Goal: Task Accomplishment & Management: Use online tool/utility

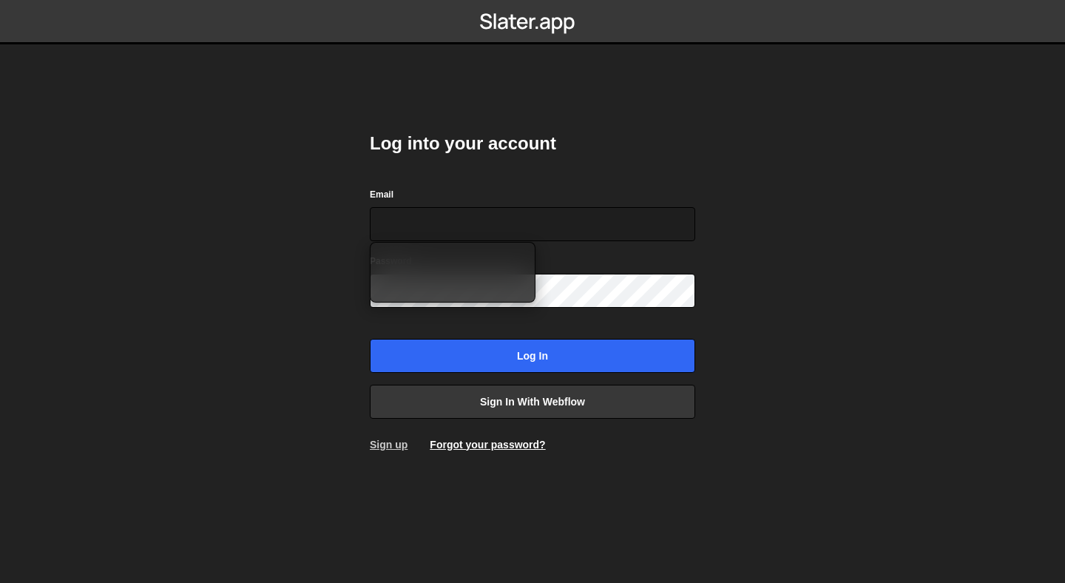
click at [389, 444] on link "Sign up" at bounding box center [389, 445] width 38 height 12
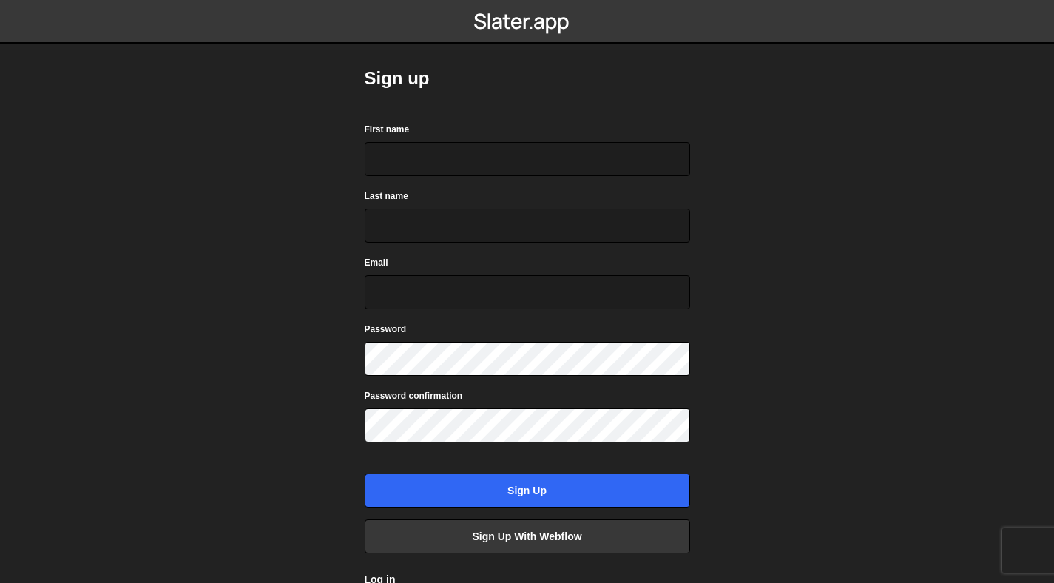
click at [506, 179] on form "First name Last name Email Password Password confirmation Sign up" at bounding box center [528, 314] width 326 height 386
click at [519, 148] on input "First name" at bounding box center [528, 159] width 326 height 34
type input "abhishek"
type input "kuamr"
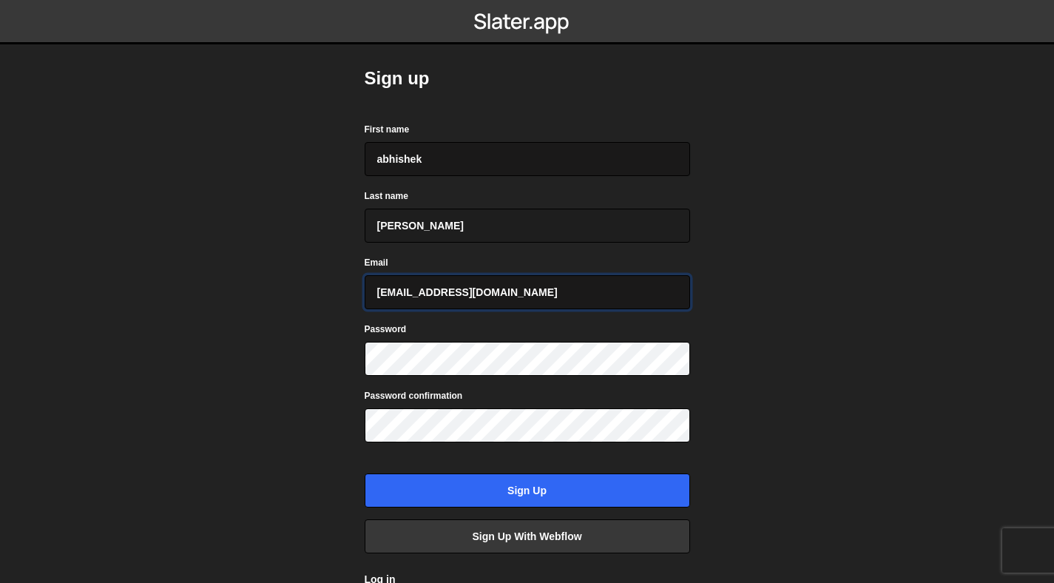
type input "abhisheksing147@gmail.com"
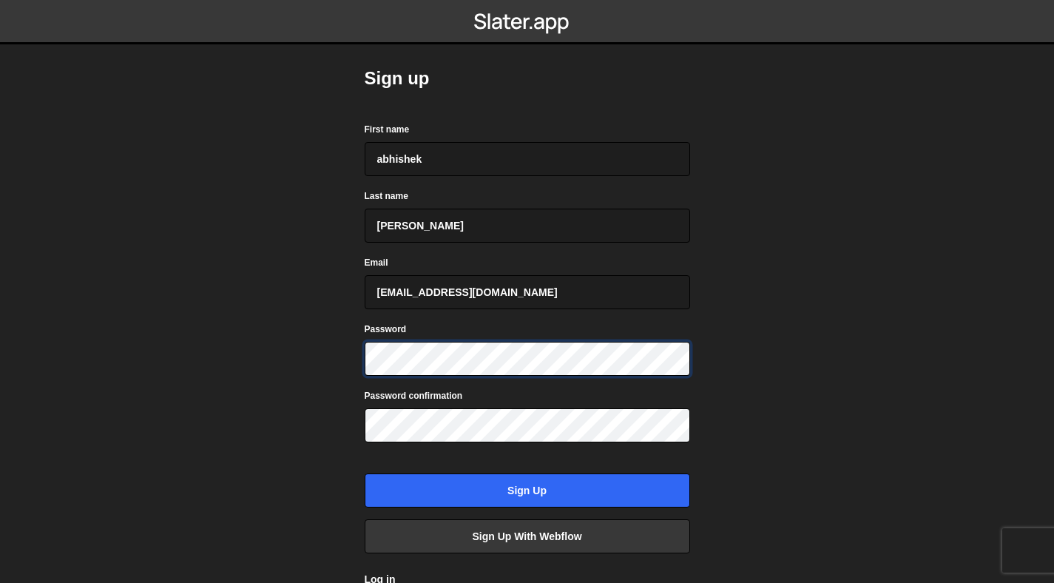
click at [348, 354] on div "Sign up First name abhishek Last name kuamr Email abhisheksing147@gmail.com Pas…" at bounding box center [528, 326] width 370 height 653
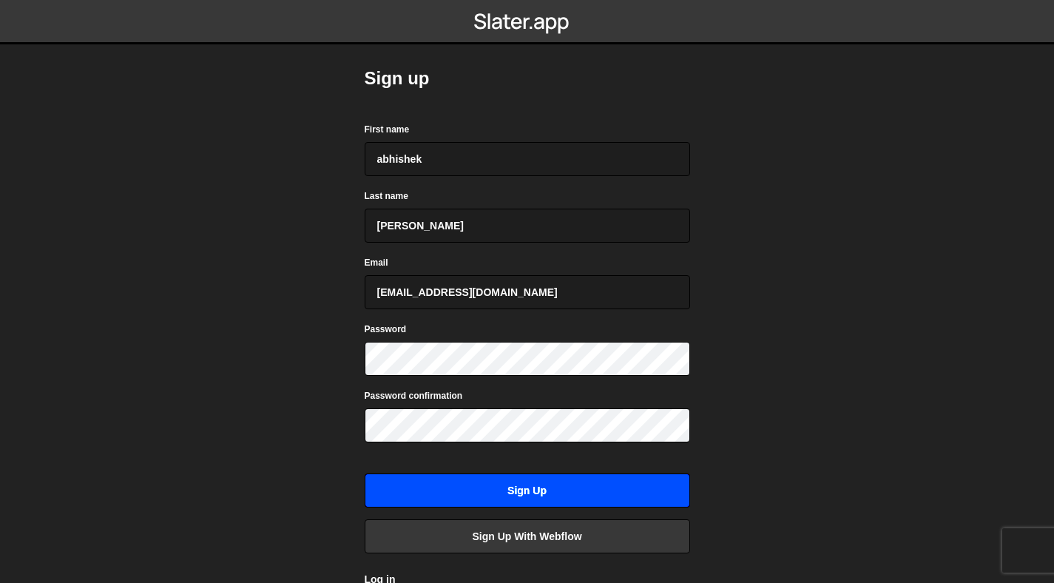
click at [464, 486] on input "Sign up" at bounding box center [528, 491] width 326 height 34
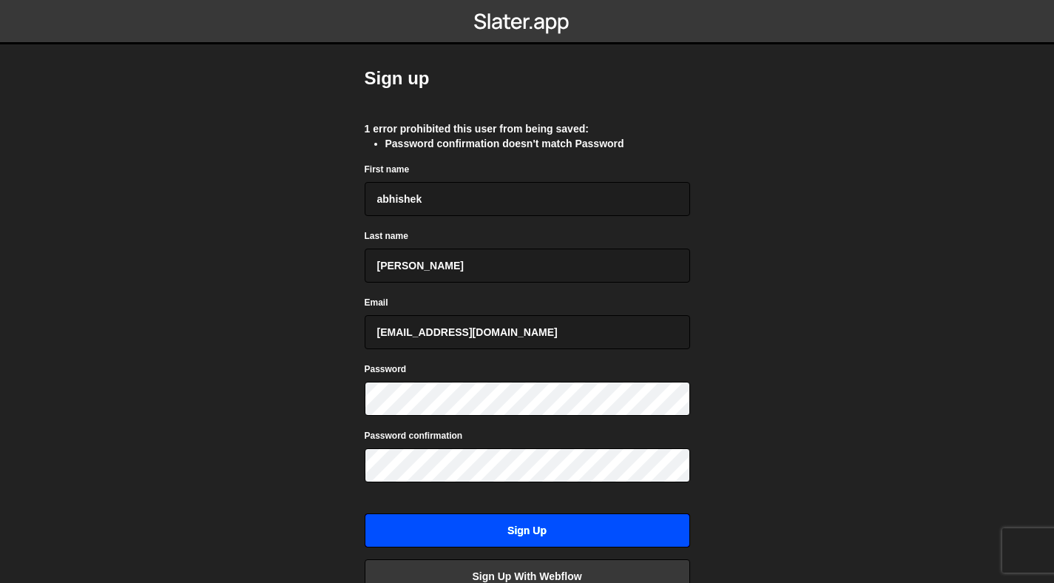
click at [477, 531] on input "Sign up" at bounding box center [528, 531] width 326 height 34
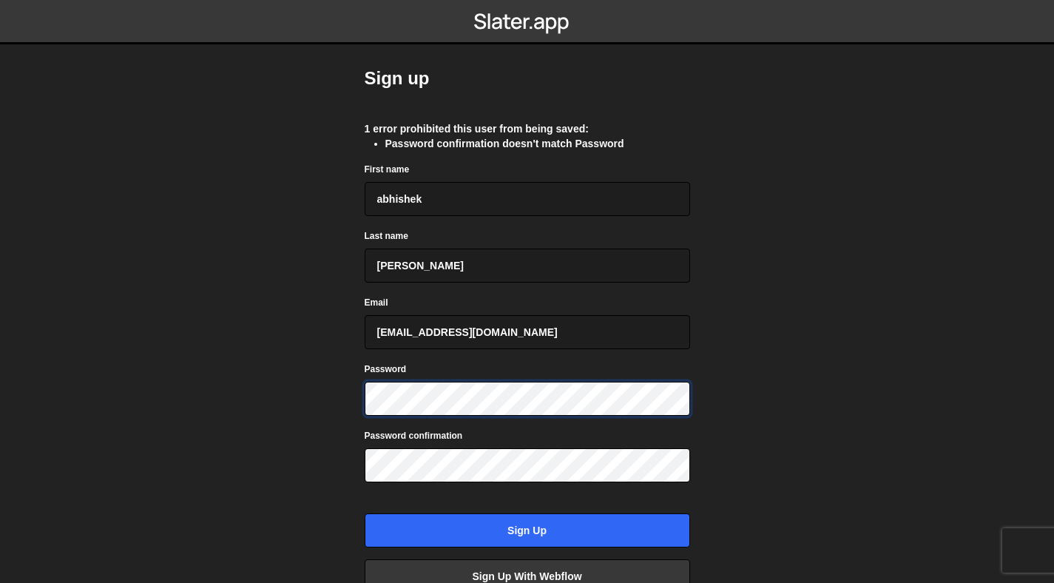
click at [294, 409] on body "Sign up 1 error prohibited this user from being saved: Password confirmation do…" at bounding box center [527, 291] width 1054 height 583
click at [320, 402] on body "Sign up 1 error prohibited this user from being saved: Password confirmation do…" at bounding box center [527, 291] width 1054 height 583
click at [298, 472] on body "Sign up 1 error prohibited this user from being saved: Password confirmation do…" at bounding box center [527, 291] width 1054 height 583
click at [329, 466] on body "Sign up 1 error prohibited this user from being saved: Password confirmation do…" at bounding box center [527, 291] width 1054 height 583
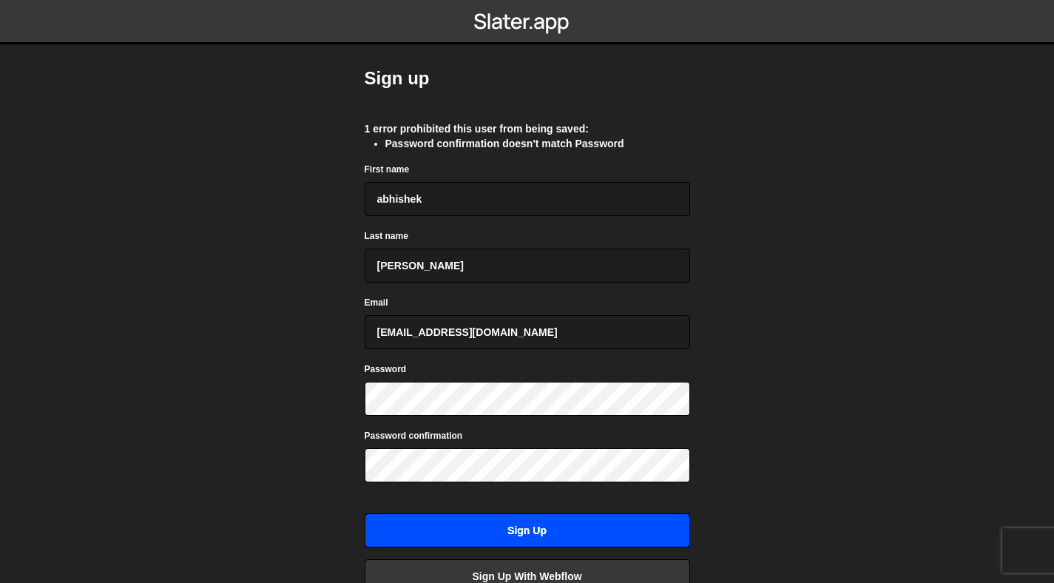
click at [398, 519] on input "Sign up" at bounding box center [528, 531] width 326 height 34
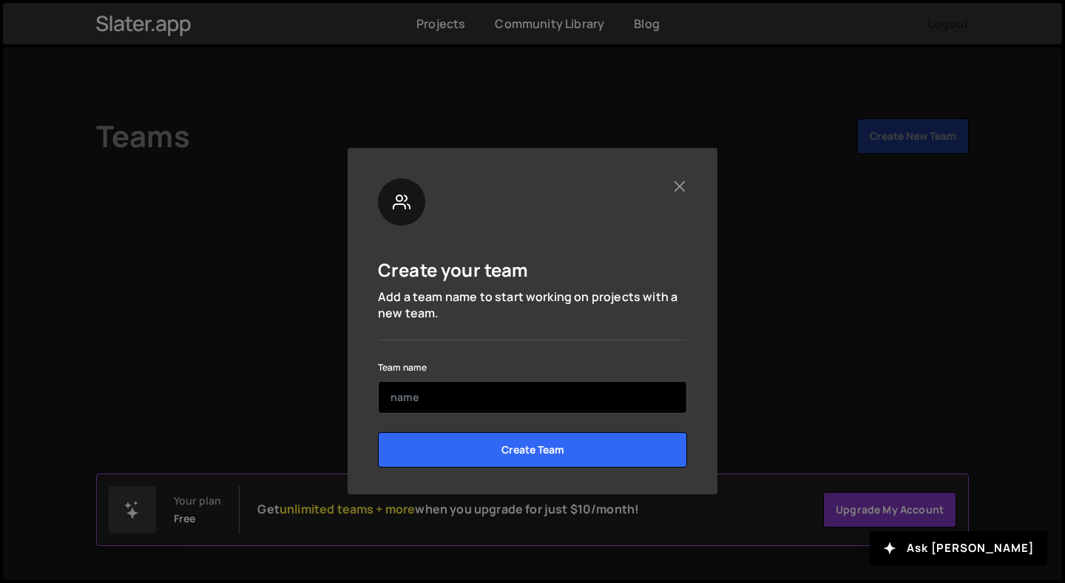
click at [496, 403] on input "text" at bounding box center [532, 397] width 309 height 33
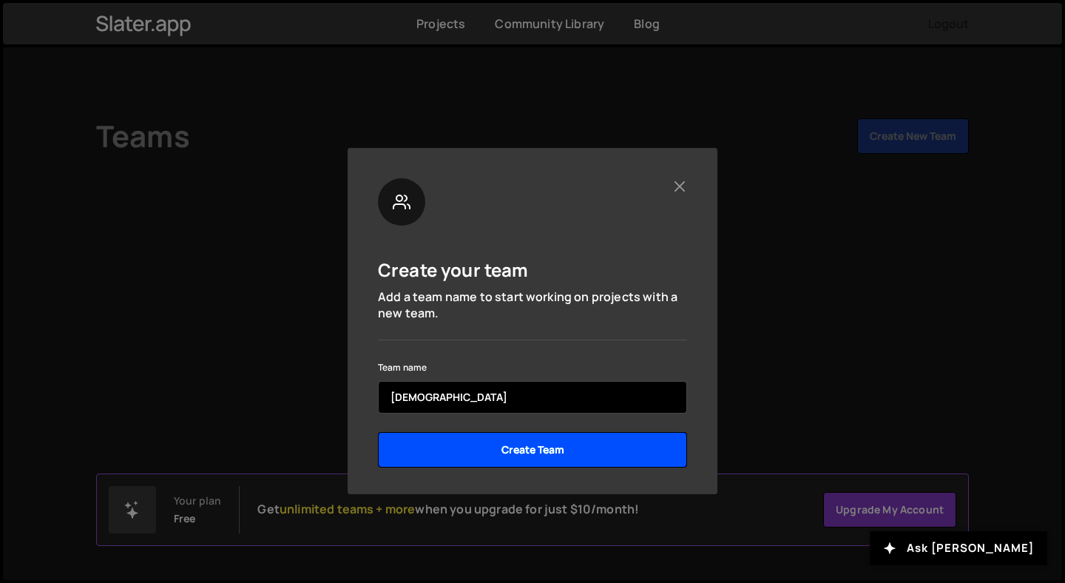
type input "abhi"
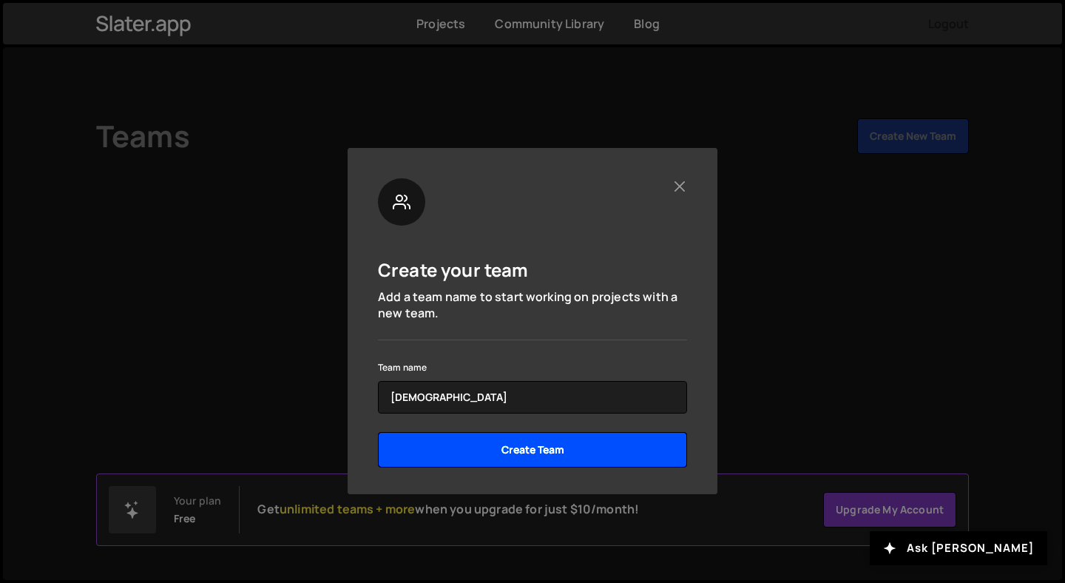
click at [516, 452] on input "Create Team" at bounding box center [532, 450] width 309 height 36
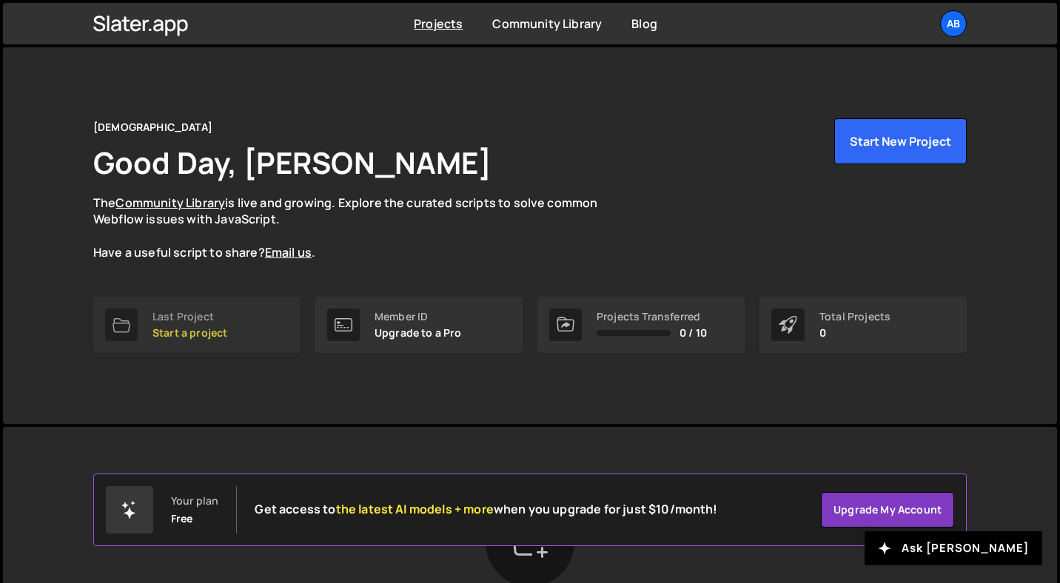
click at [187, 323] on div "Last Project Start a project" at bounding box center [189, 325] width 75 height 28
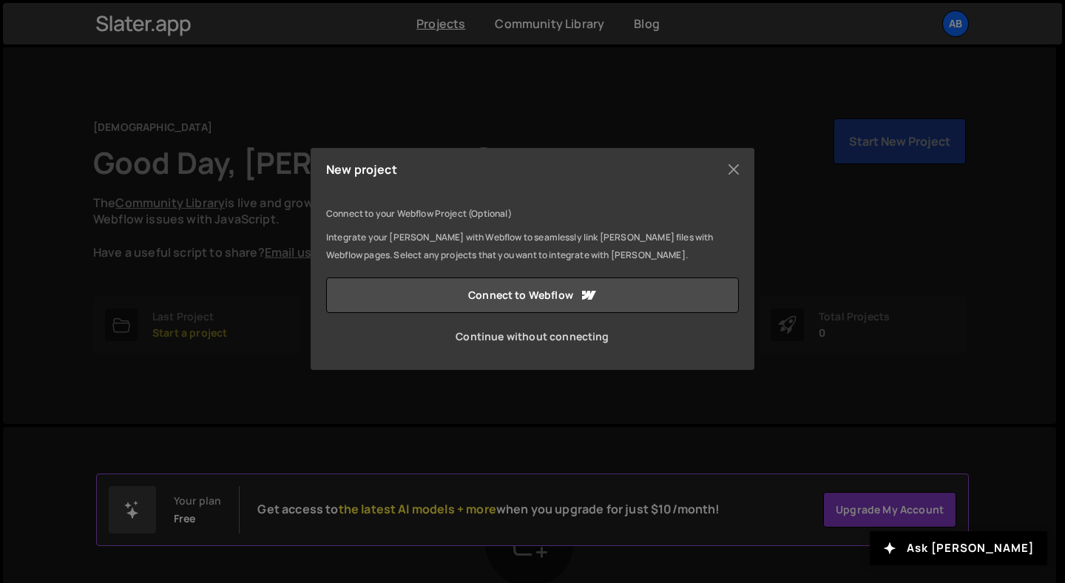
click at [538, 339] on link "Continue without connecting" at bounding box center [532, 337] width 413 height 36
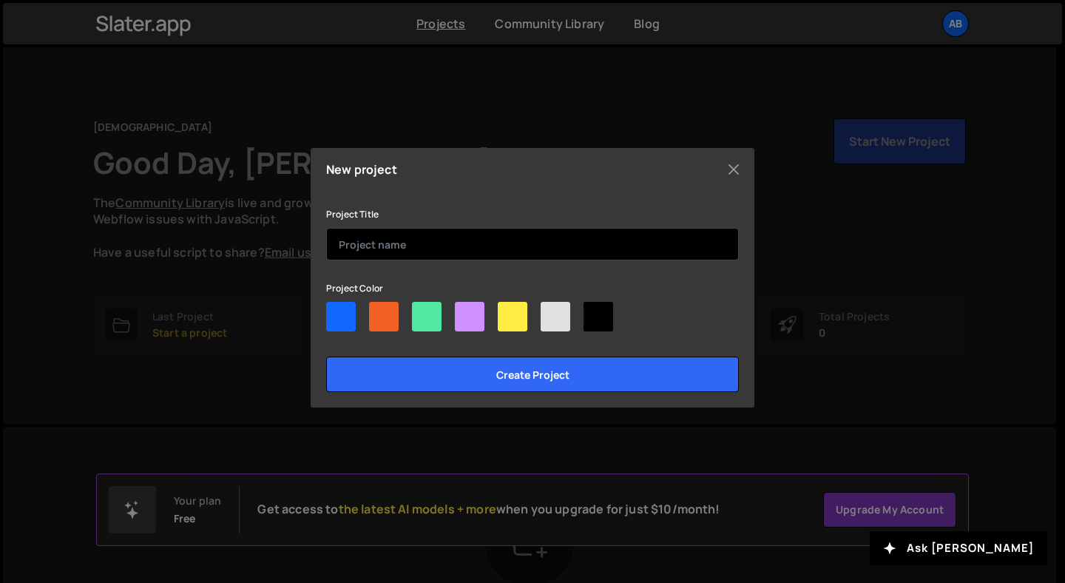
click at [427, 251] on input "text" at bounding box center [532, 244] width 413 height 33
type input "Abhishek"
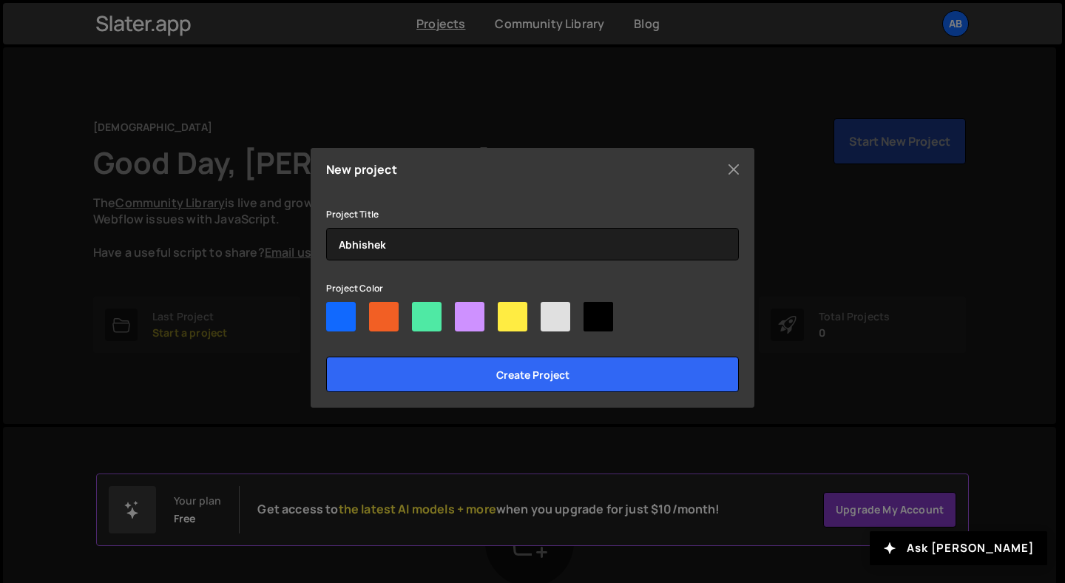
click at [353, 307] on div at bounding box center [341, 317] width 30 height 30
click at [336, 307] on input"] "radio" at bounding box center [331, 307] width 10 height 10
radio input"] "true"
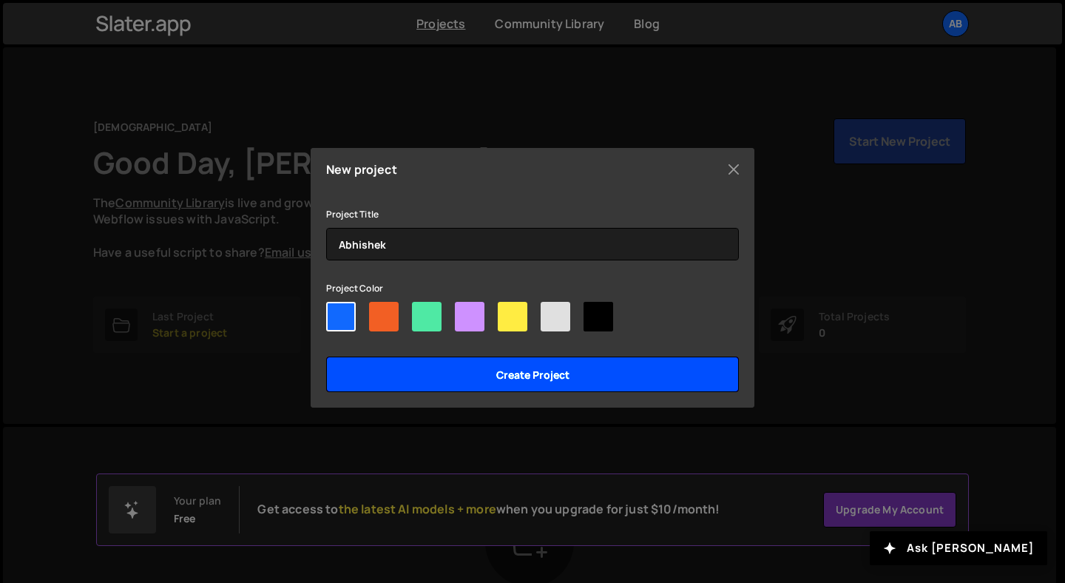
click at [440, 380] on input "Create project" at bounding box center [532, 375] width 413 height 36
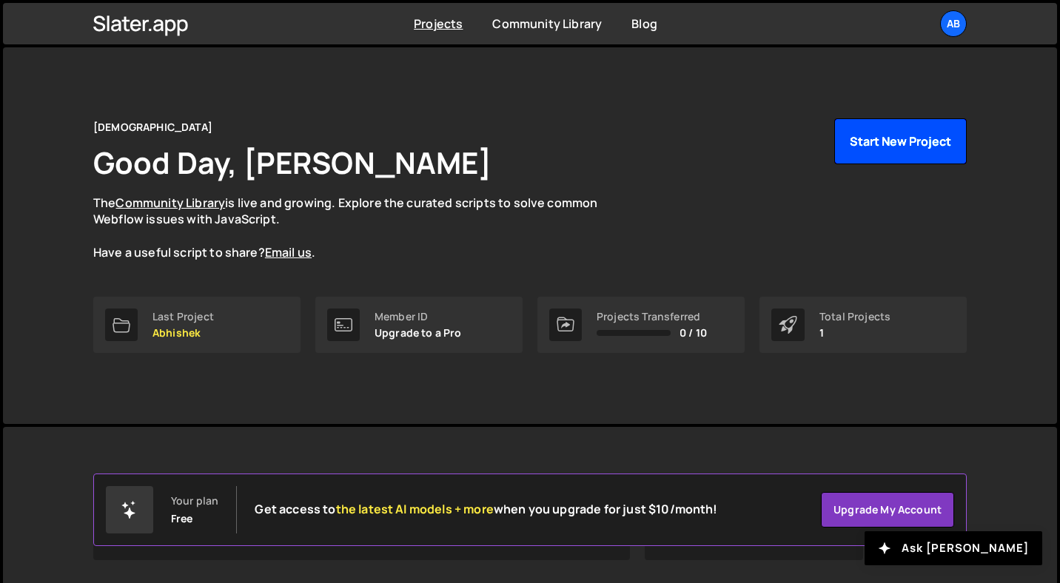
click at [915, 157] on button "Start New Project" at bounding box center [900, 141] width 132 height 46
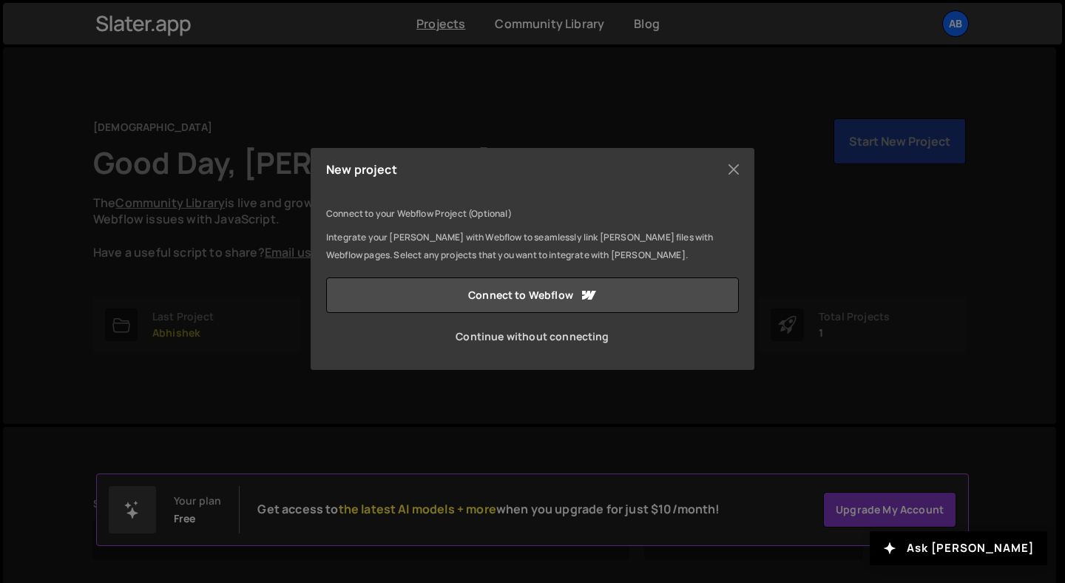
click at [493, 335] on link "Continue without connecting" at bounding box center [532, 337] width 413 height 36
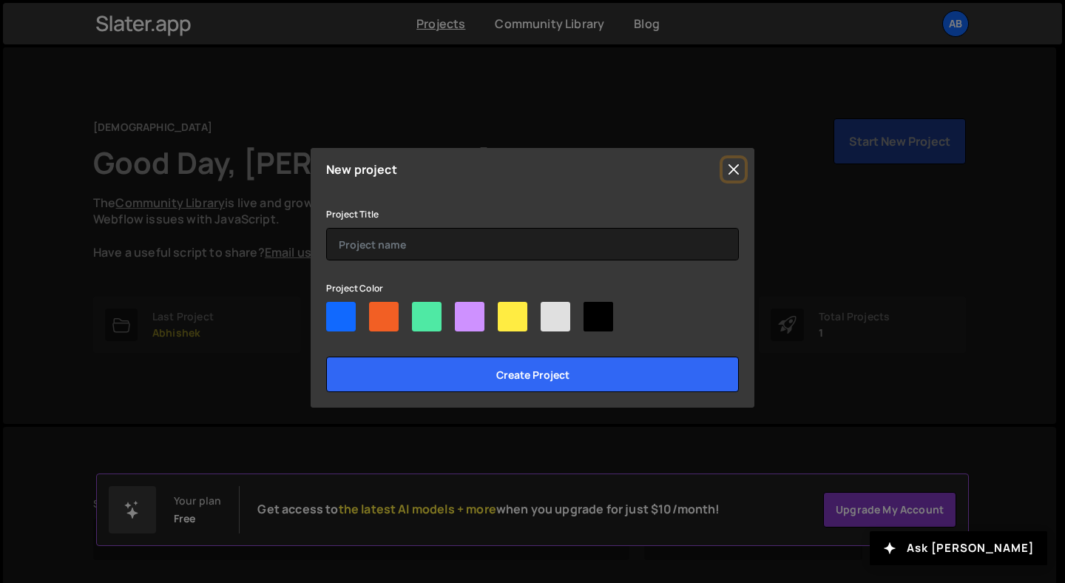
click at [743, 162] on button "Close" at bounding box center [734, 169] width 22 height 22
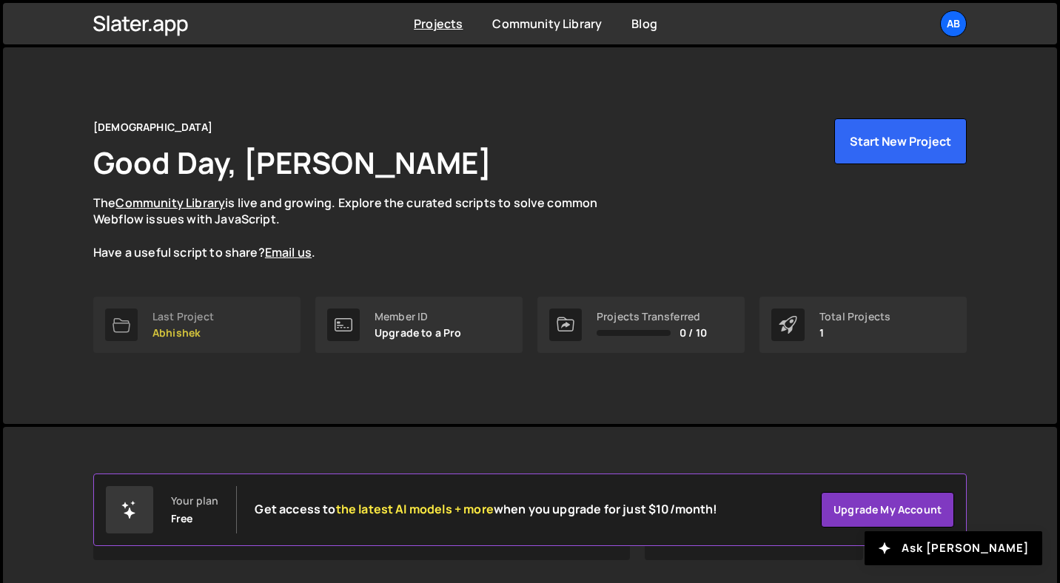
click at [183, 329] on p "Abhishek" at bounding box center [182, 333] width 61 height 12
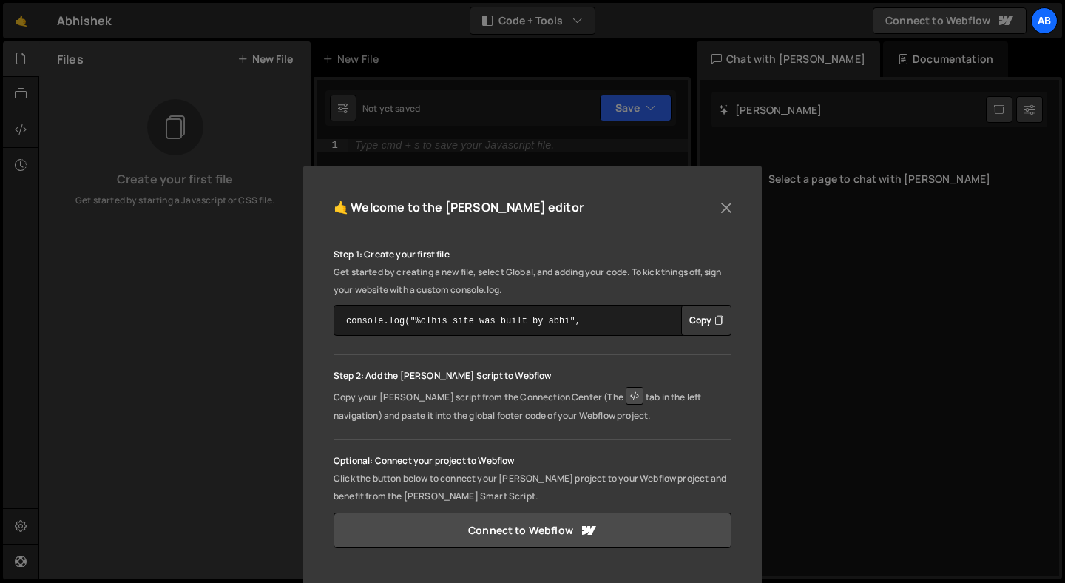
scroll to position [266, 0]
